Goal: Task Accomplishment & Management: Manage account settings

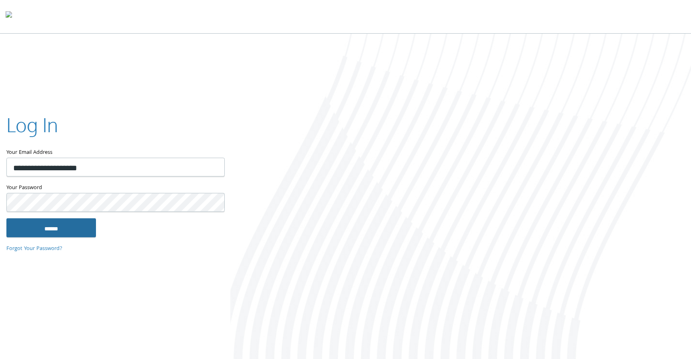
type input "**********"
click at [57, 224] on input "******" at bounding box center [51, 227] width 90 height 19
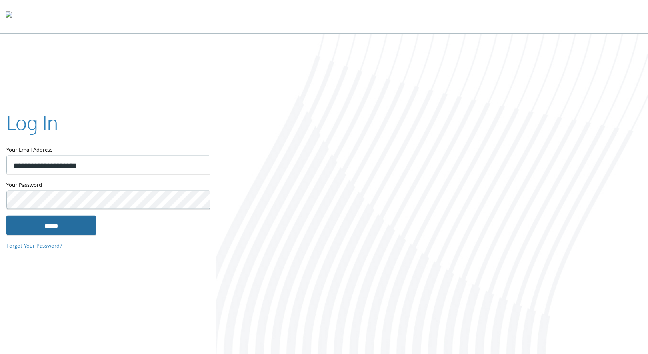
type input "**********"
click at [67, 227] on input "******" at bounding box center [51, 225] width 90 height 19
